Goal: Information Seeking & Learning: Learn about a topic

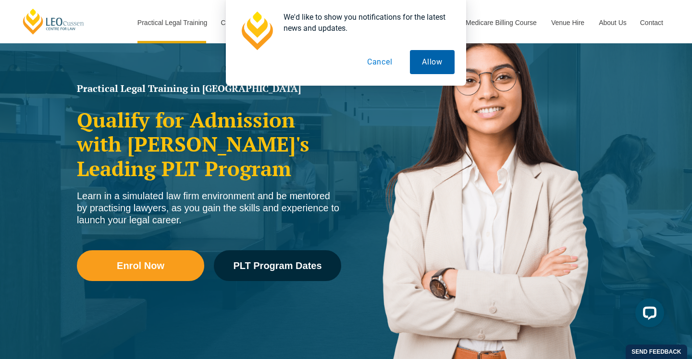
click at [427, 64] on button "Allow" at bounding box center [432, 62] width 45 height 24
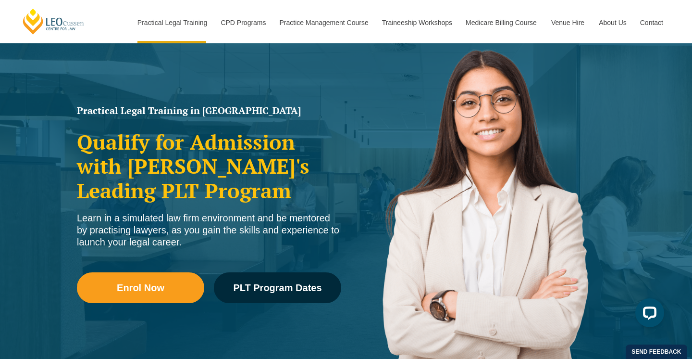
scroll to position [72, 0]
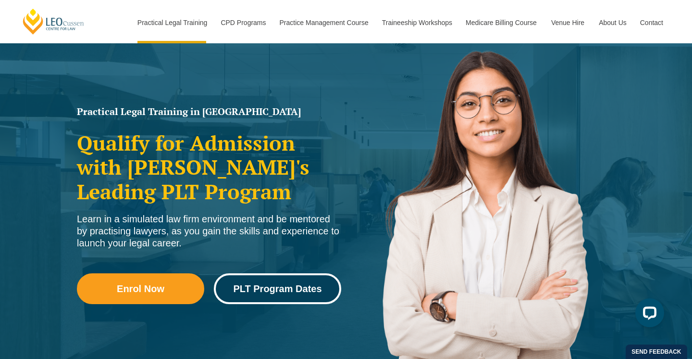
click at [263, 287] on span "PLT Program Dates" at bounding box center [277, 289] width 88 height 10
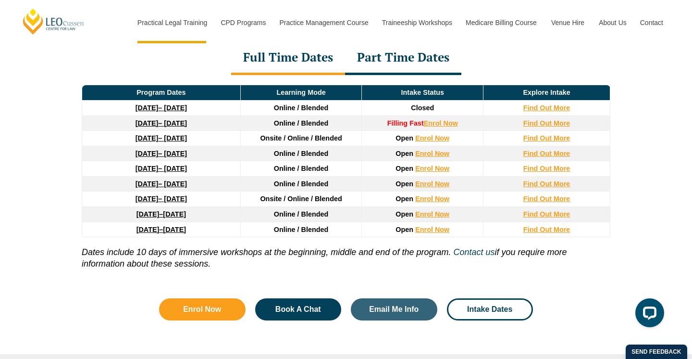
scroll to position [1325, 0]
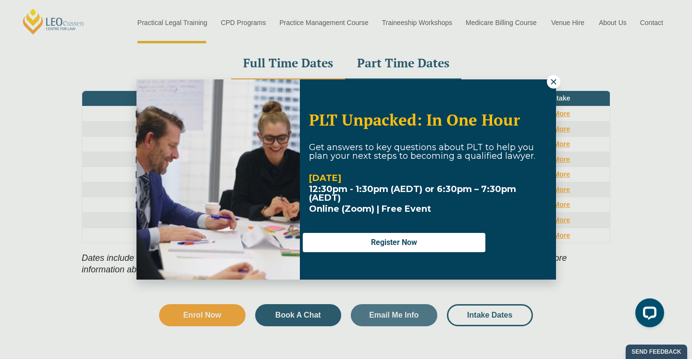
click at [552, 88] on button at bounding box center [553, 81] width 13 height 13
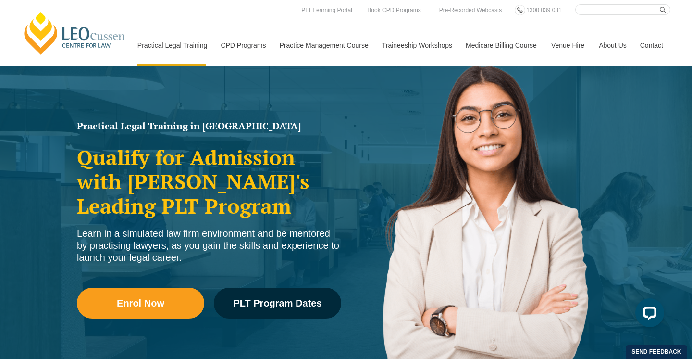
scroll to position [0, 0]
